Goal: Transaction & Acquisition: Purchase product/service

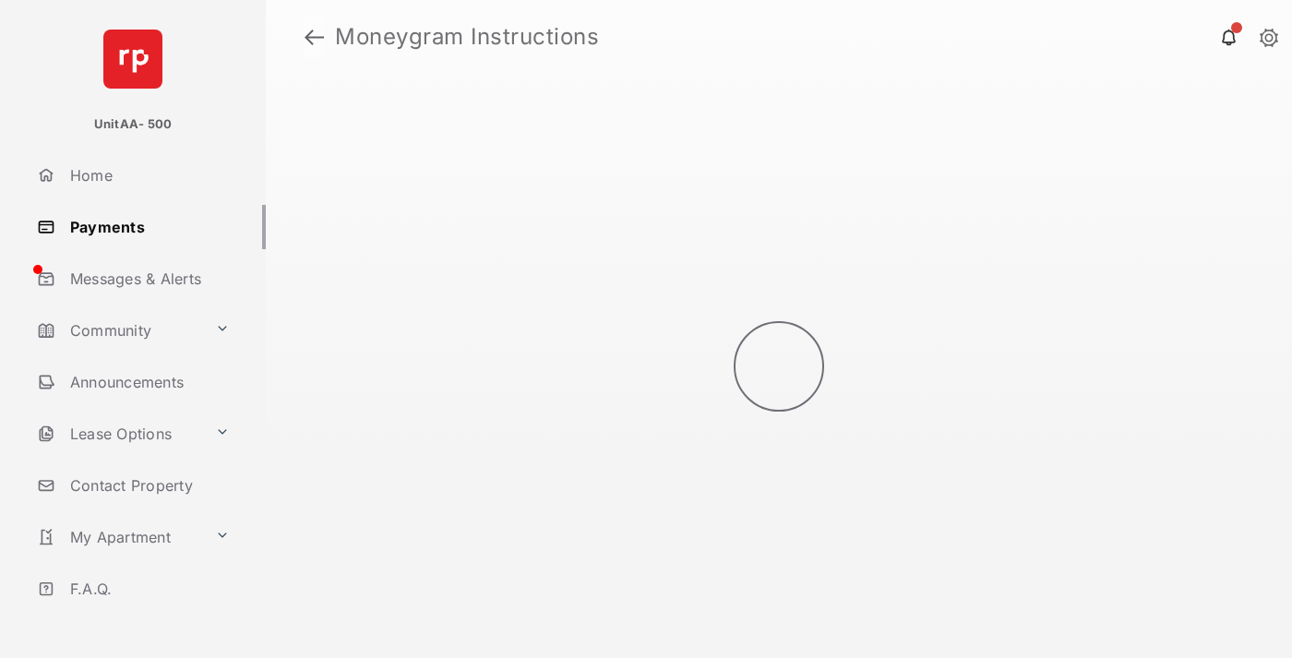
click at [314, 37] on link at bounding box center [314, 37] width 19 height 44
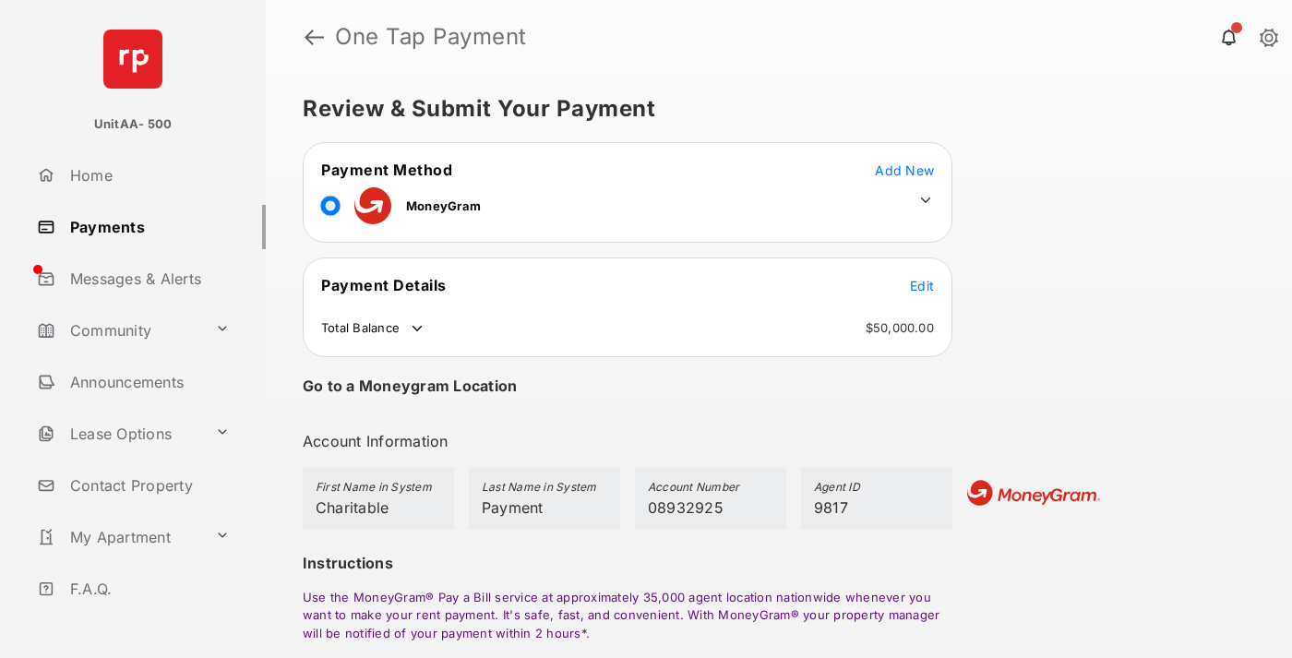
click at [922, 285] on span "Edit" at bounding box center [922, 286] width 24 height 16
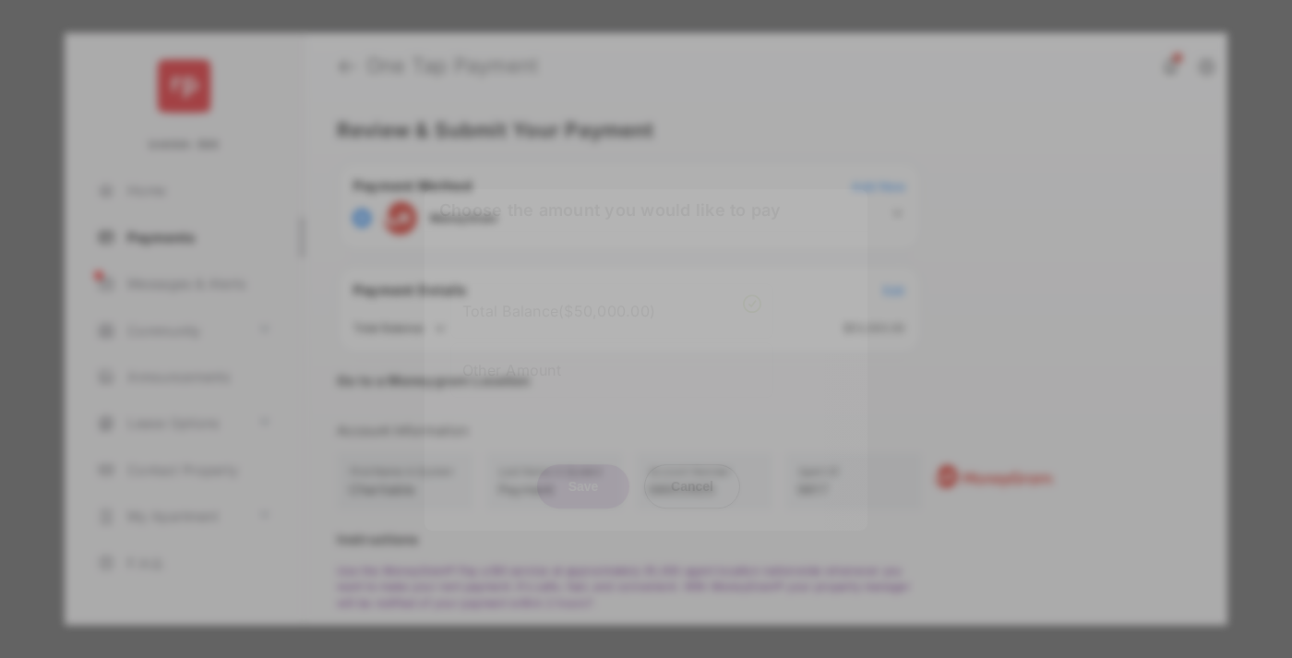
click at [612, 363] on div "Other Amount" at bounding box center [611, 369] width 299 height 31
type input "****"
click at [583, 490] on button "Save" at bounding box center [583, 486] width 92 height 44
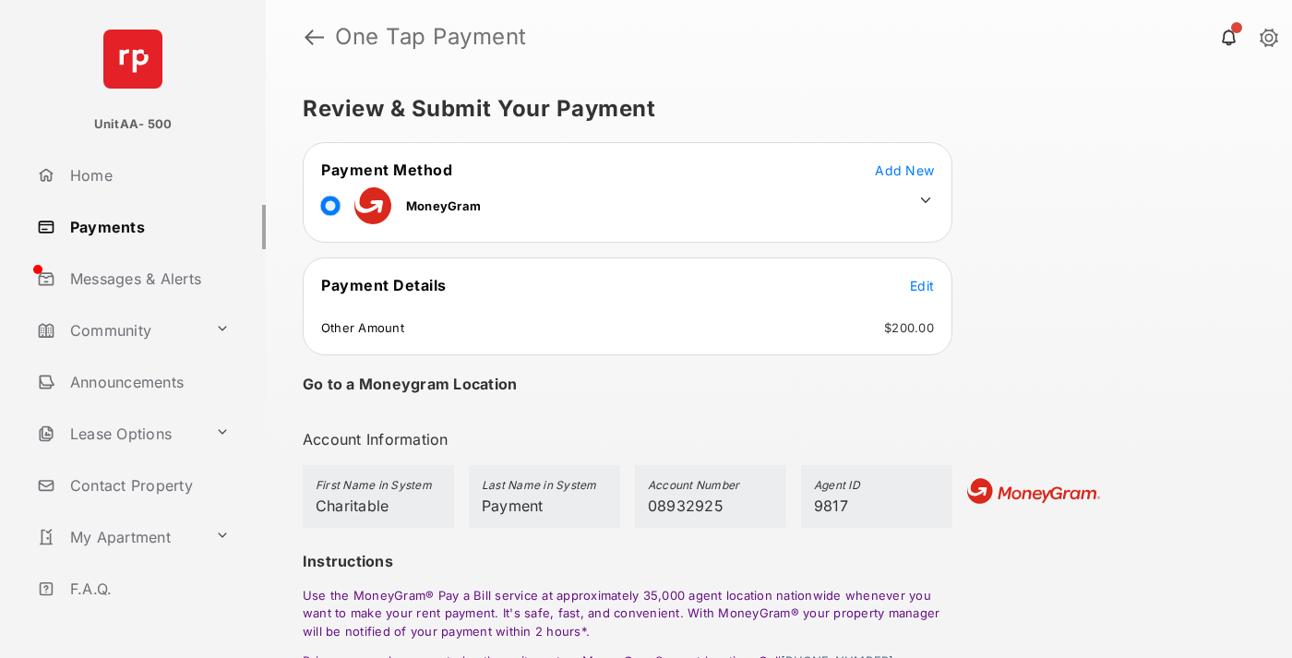
click at [926, 200] on icon at bounding box center [925, 200] width 17 height 17
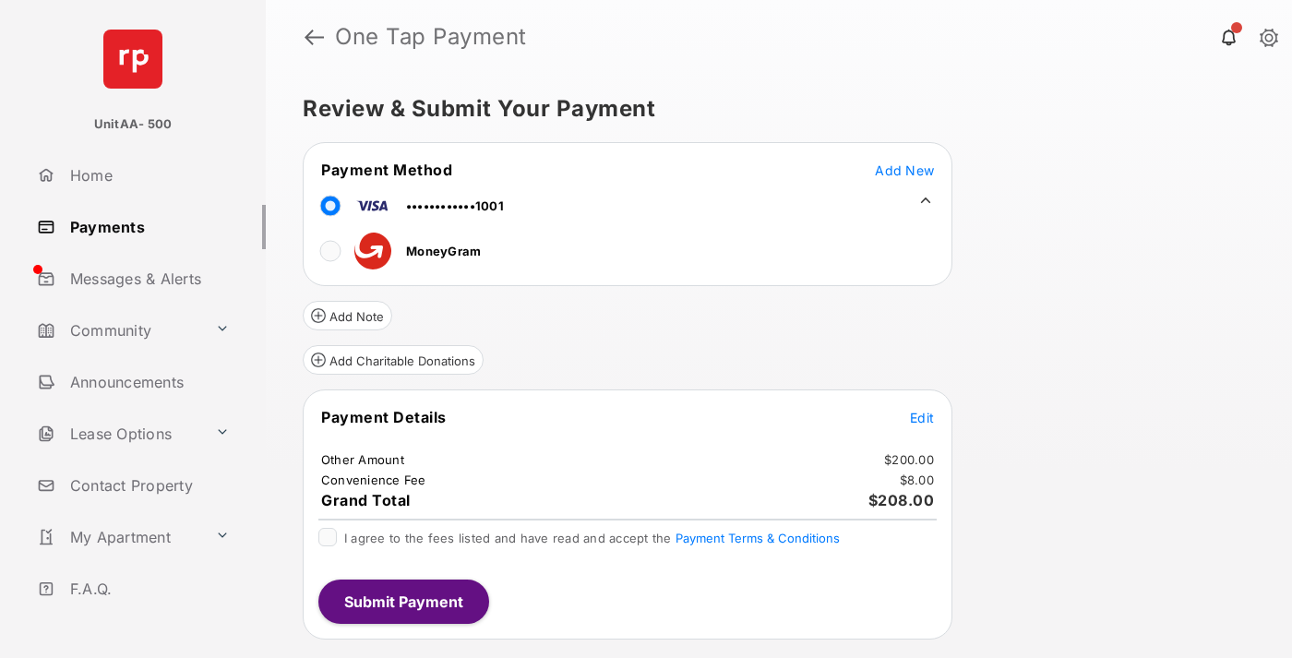
click at [392, 360] on button "Add Charitable Donations" at bounding box center [393, 360] width 181 height 30
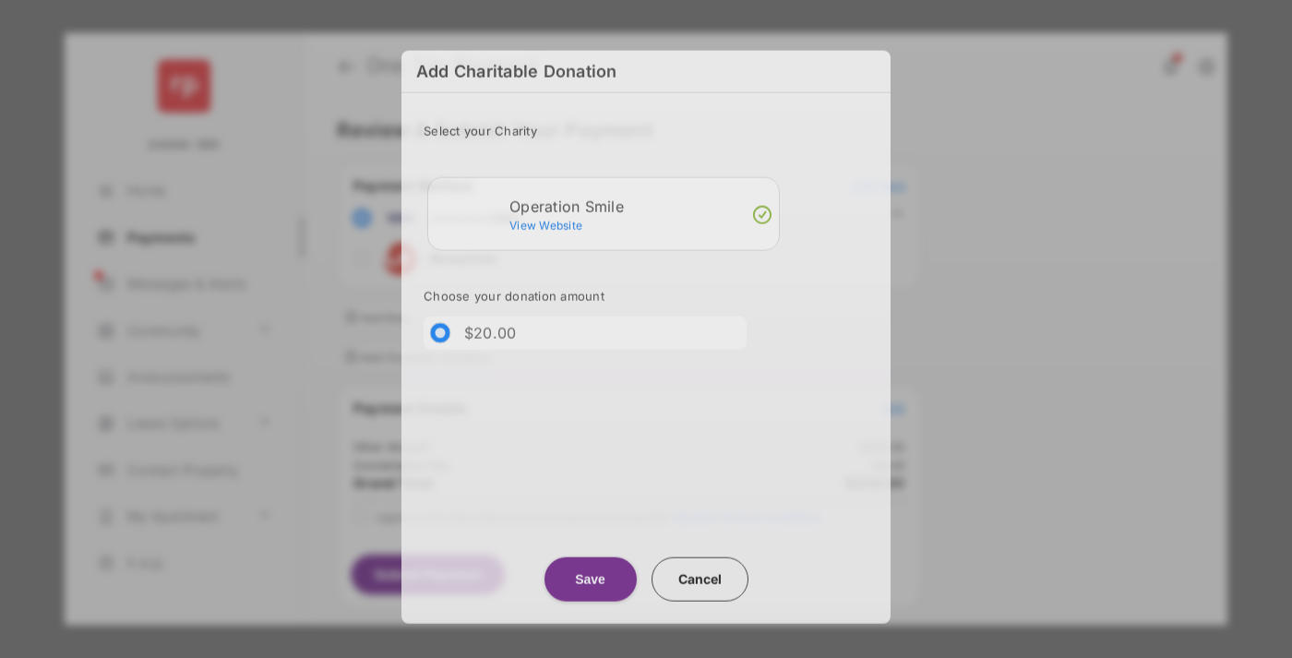
click at [590, 579] on button "Save" at bounding box center [591, 579] width 92 height 44
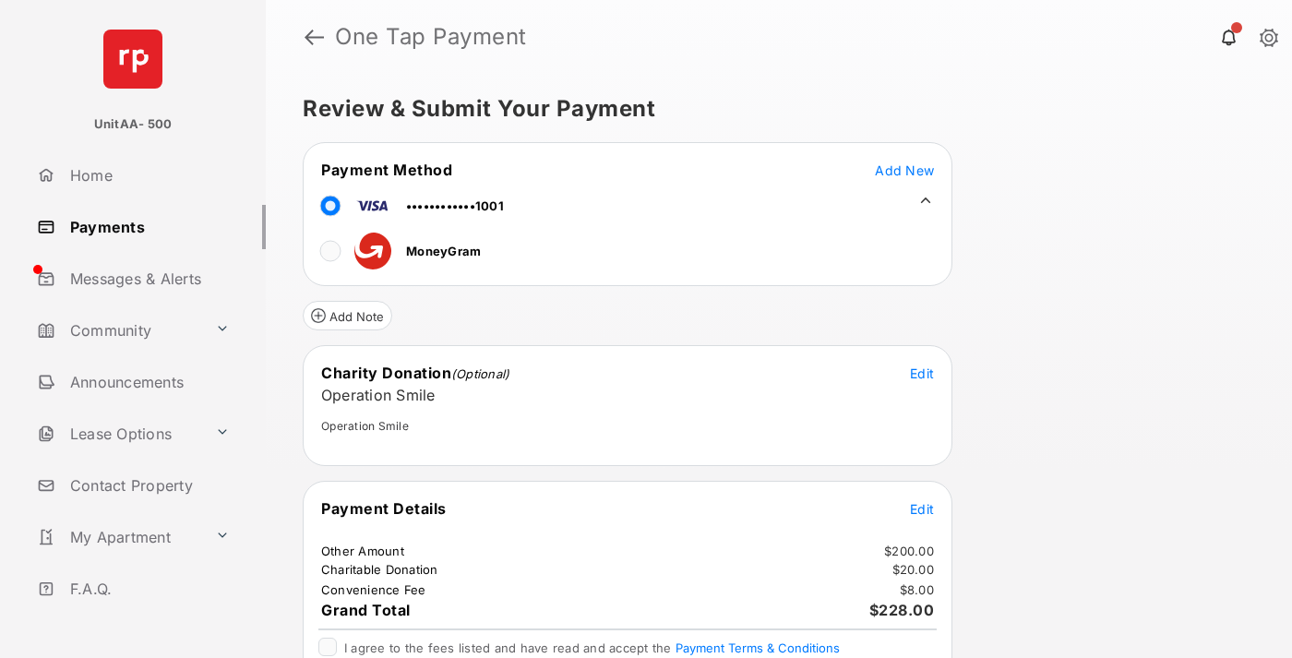
click at [922, 509] on span "Edit" at bounding box center [922, 509] width 24 height 16
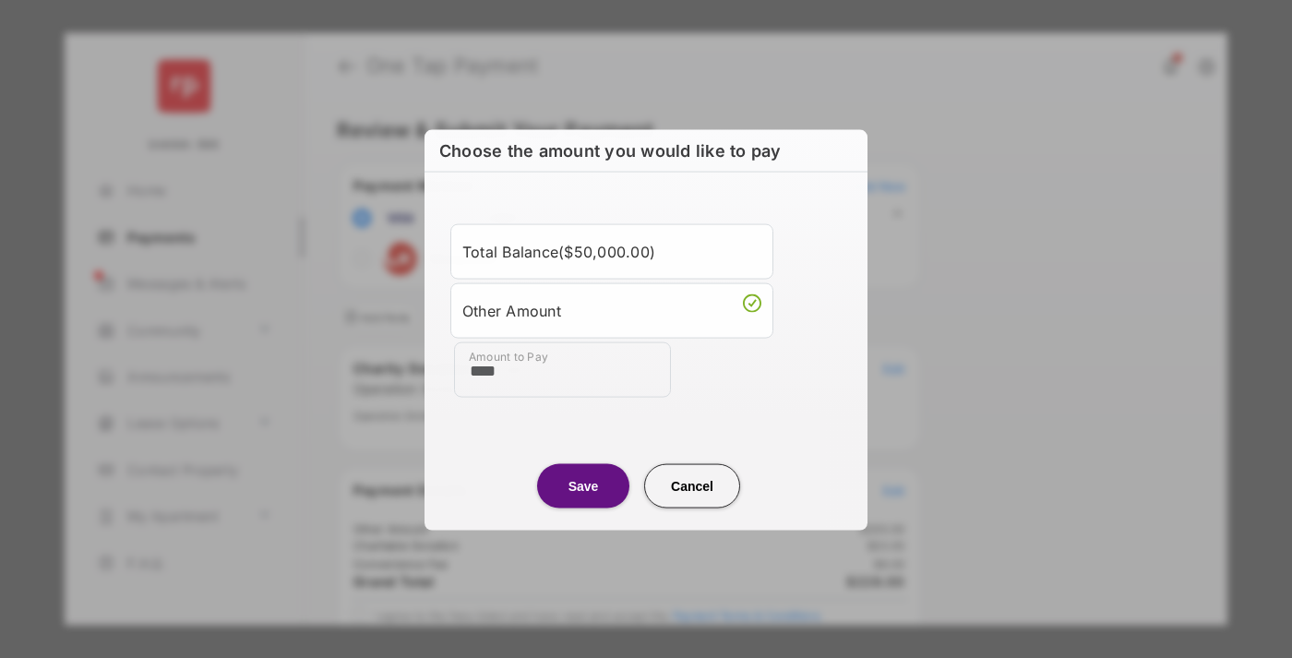
click at [583, 485] on button "Save" at bounding box center [583, 485] width 92 height 44
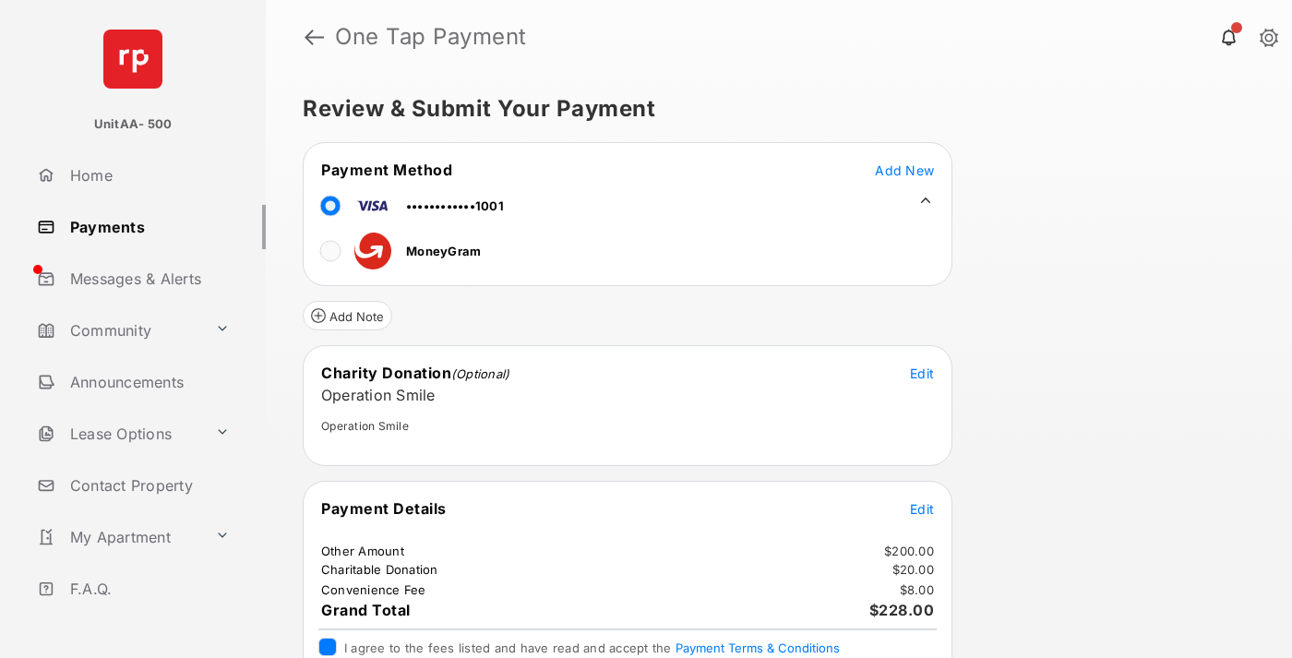
scroll to position [75, 0]
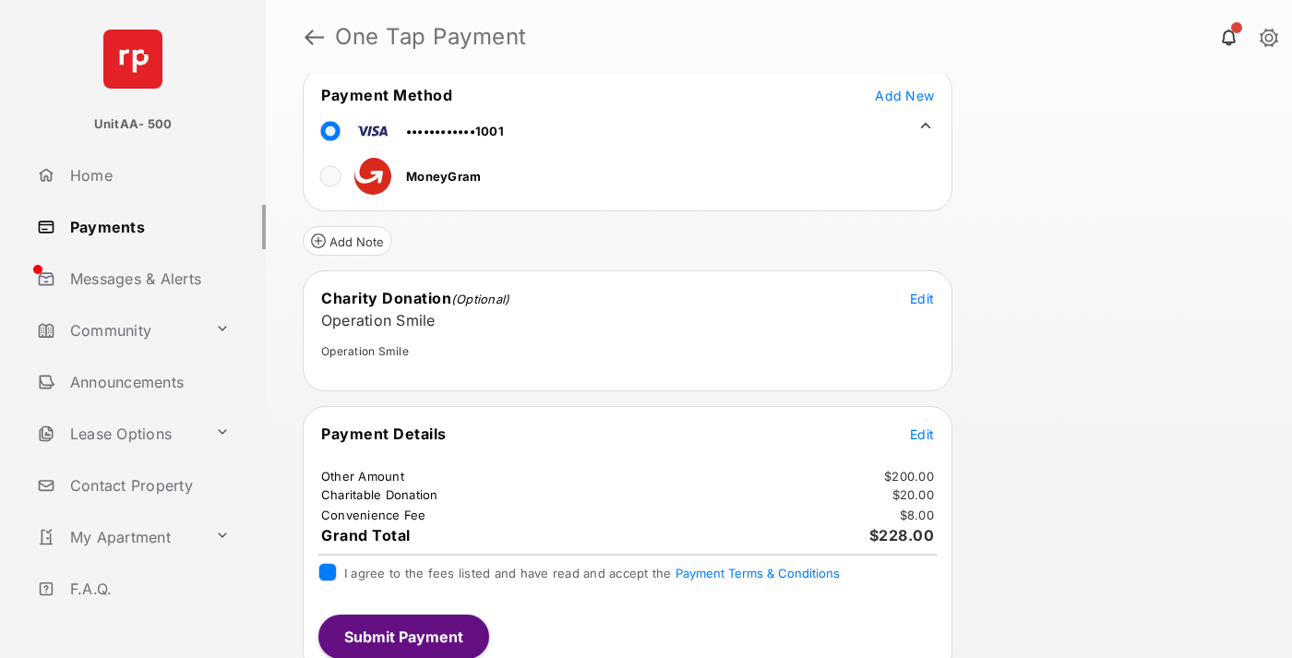
click at [402, 636] on button "Submit Payment" at bounding box center [403, 637] width 171 height 44
